Goal: Leave review/rating: Share an evaluation or opinion about a product, service, or content

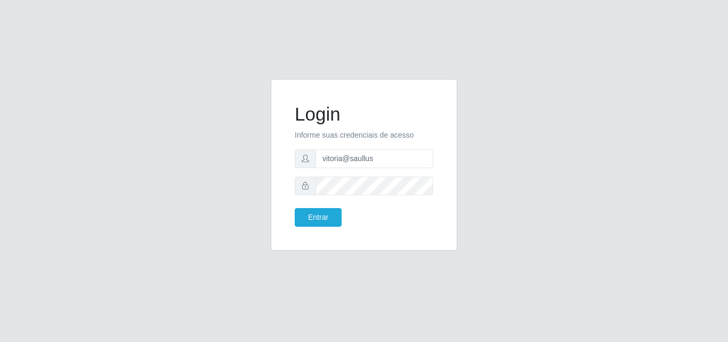
click at [295, 208] on button "Entrar" at bounding box center [318, 217] width 47 height 19
click at [328, 215] on button "Entrar" at bounding box center [318, 217] width 47 height 19
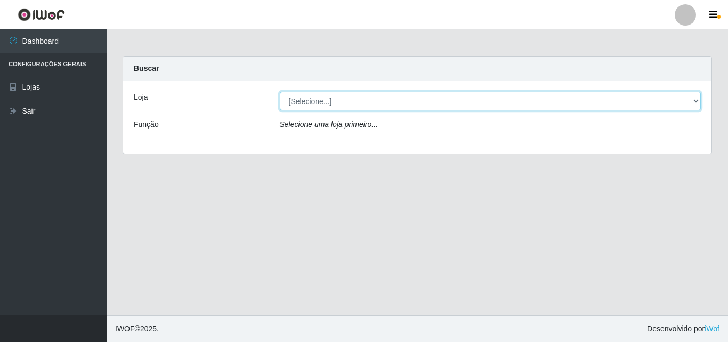
click at [325, 100] on select "[Selecione...] Saullus Supermercados" at bounding box center [491, 101] width 422 height 19
select select "423"
click at [280, 92] on select "[Selecione...] Saullus Supermercados" at bounding box center [491, 101] width 422 height 19
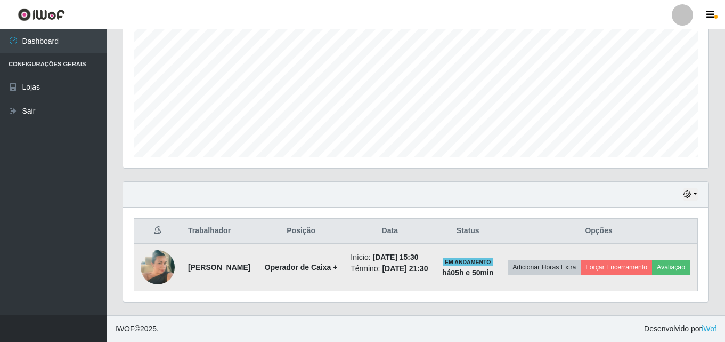
scroll to position [243, 0]
click at [652, 266] on button "Avaliação" at bounding box center [671, 267] width 38 height 15
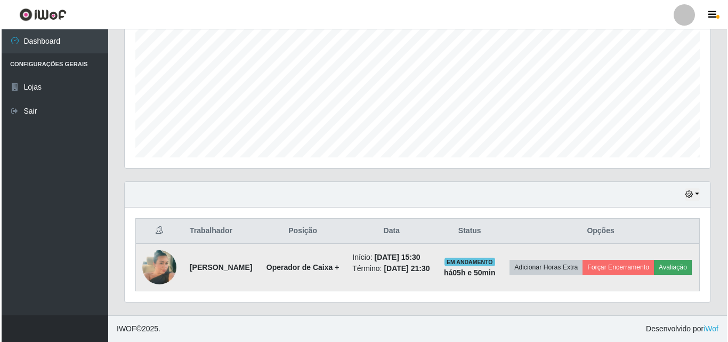
scroll to position [221, 580]
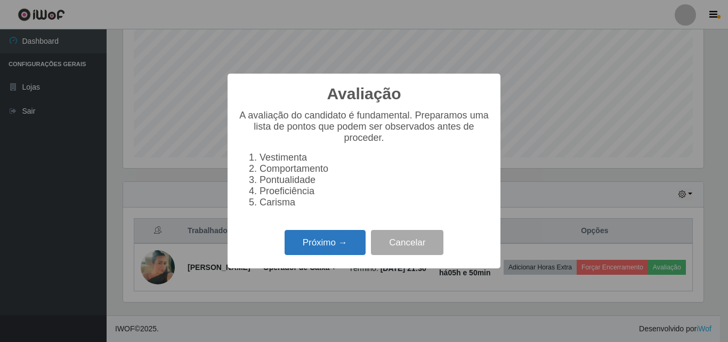
click at [320, 250] on button "Próximo →" at bounding box center [325, 242] width 81 height 25
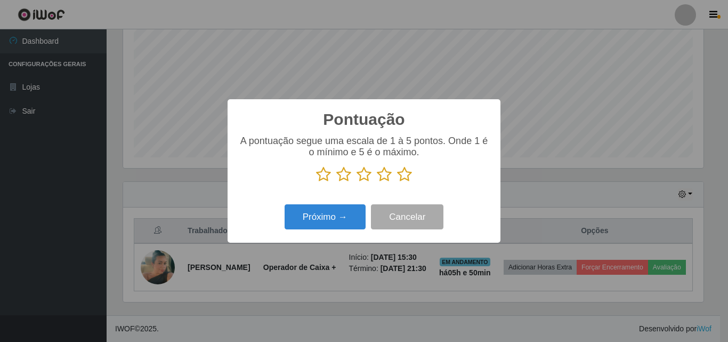
click at [400, 175] on icon at bounding box center [404, 174] width 15 height 16
click at [397, 182] on input "radio" at bounding box center [397, 182] width 0 height 0
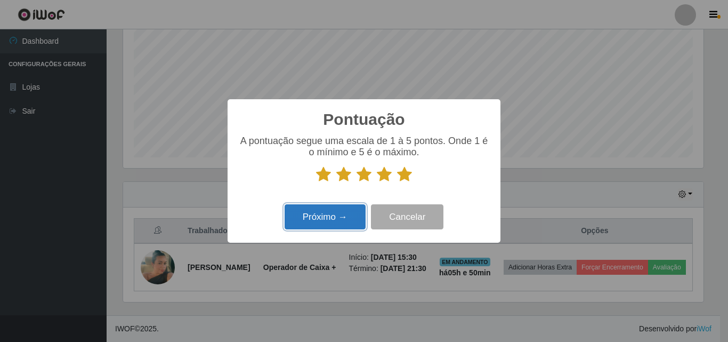
click at [344, 219] on button "Próximo →" at bounding box center [325, 216] width 81 height 25
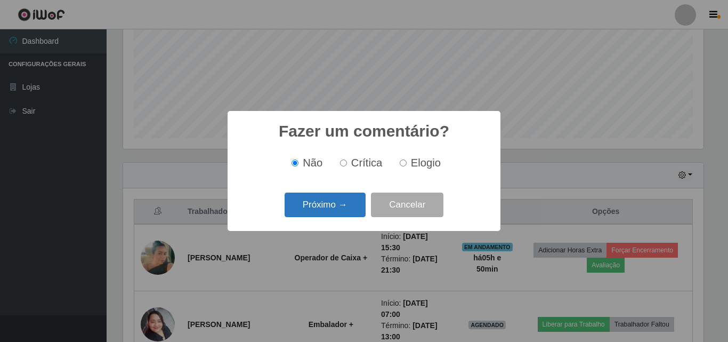
click at [346, 195] on button "Próximo →" at bounding box center [325, 204] width 81 height 25
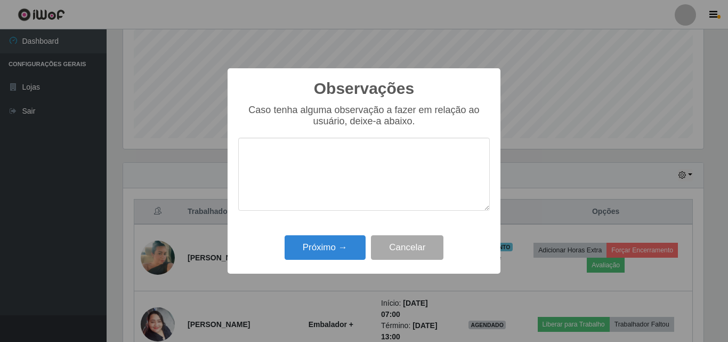
click at [346, 196] on textarea at bounding box center [364, 174] width 252 height 73
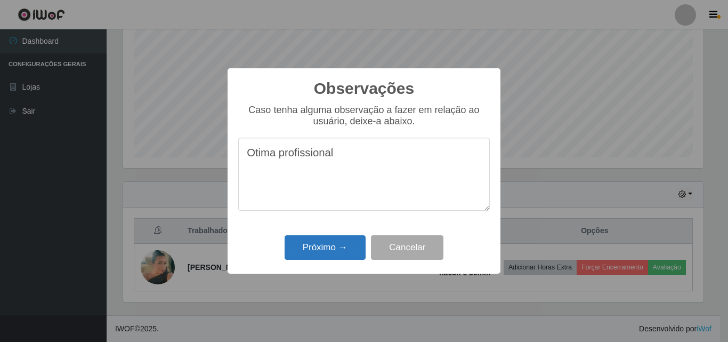
type textarea "Otima profissional"
click at [313, 253] on button "Próximo →" at bounding box center [325, 247] width 81 height 25
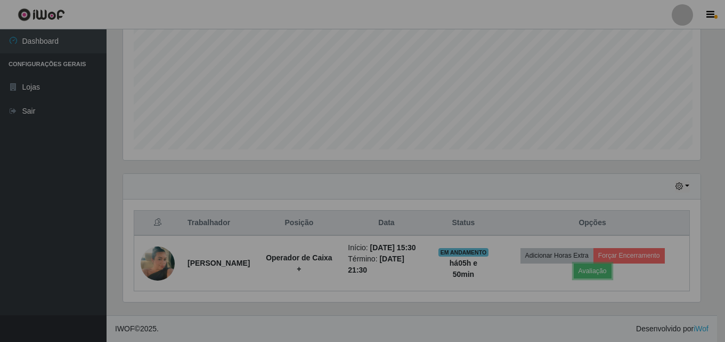
scroll to position [221, 586]
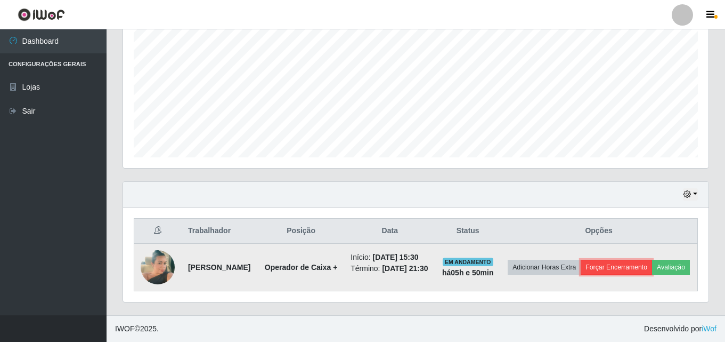
click at [640, 260] on button "Forçar Encerramento" at bounding box center [616, 267] width 71 height 15
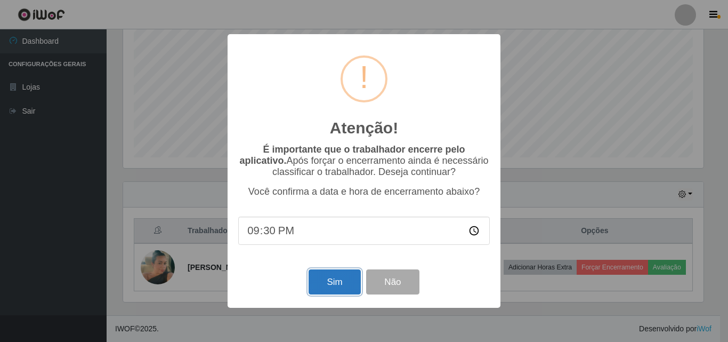
click at [330, 279] on button "Sim" at bounding box center [335, 281] width 52 height 25
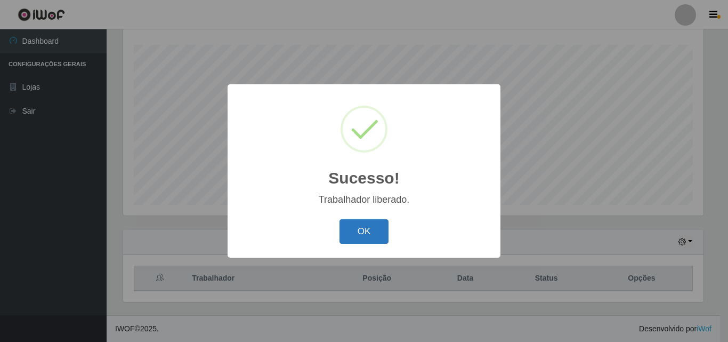
click at [365, 222] on button "OK" at bounding box center [364, 231] width 50 height 25
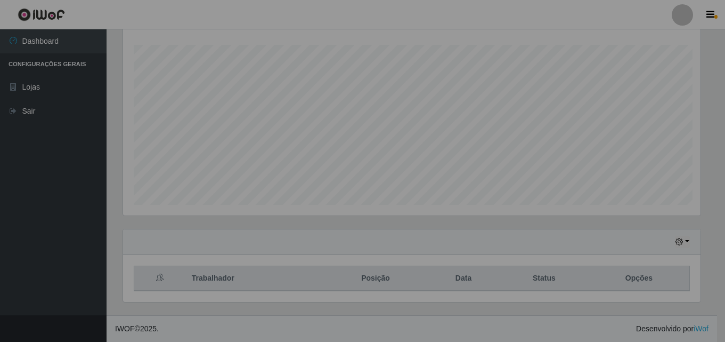
scroll to position [221, 586]
